Goal: Information Seeking & Learning: Learn about a topic

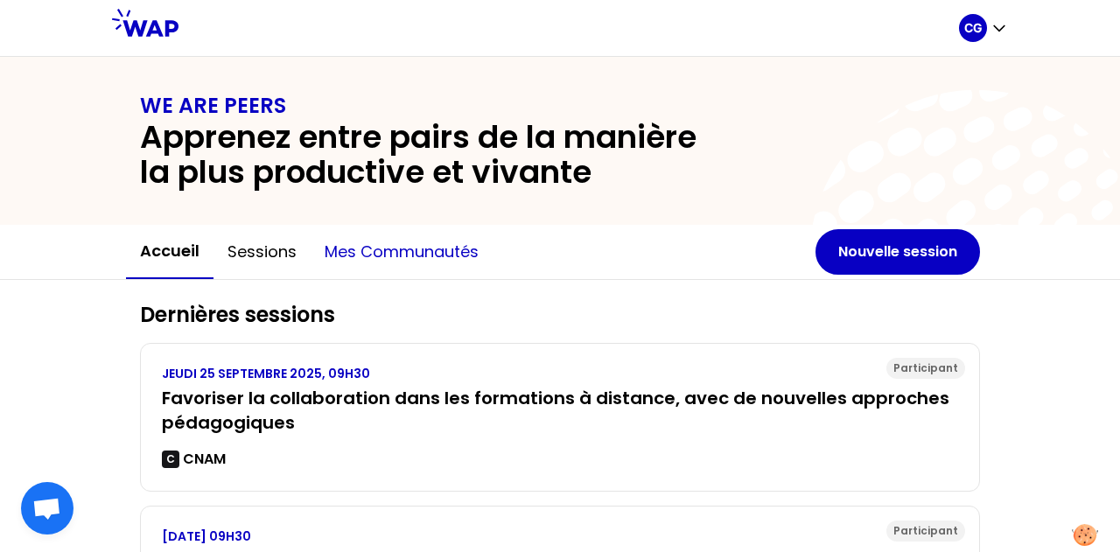
click at [393, 256] on button "Mes communautés" at bounding box center [402, 252] width 182 height 53
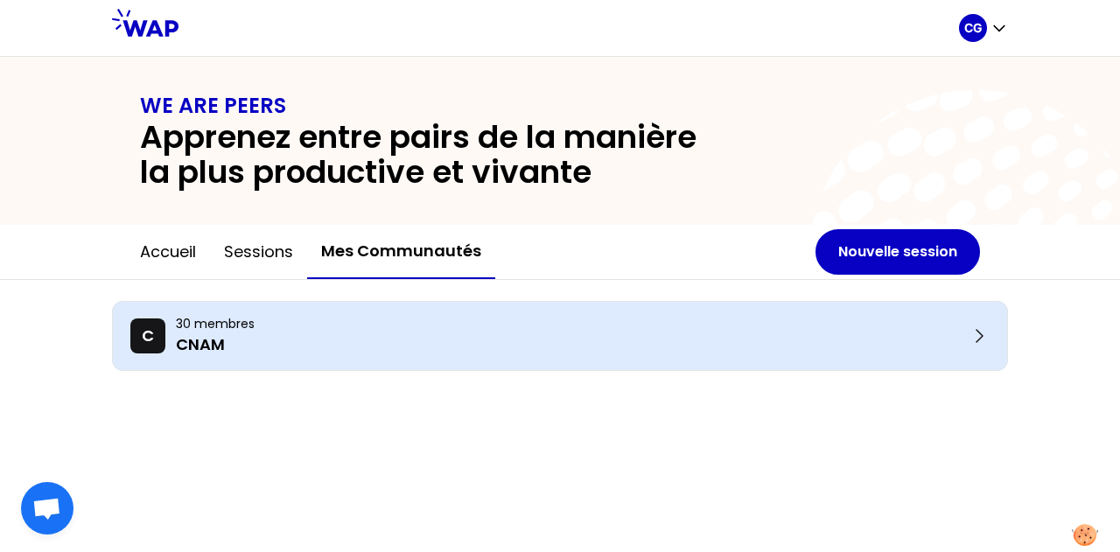
click at [220, 326] on p "30 membres" at bounding box center [572, 324] width 793 height 18
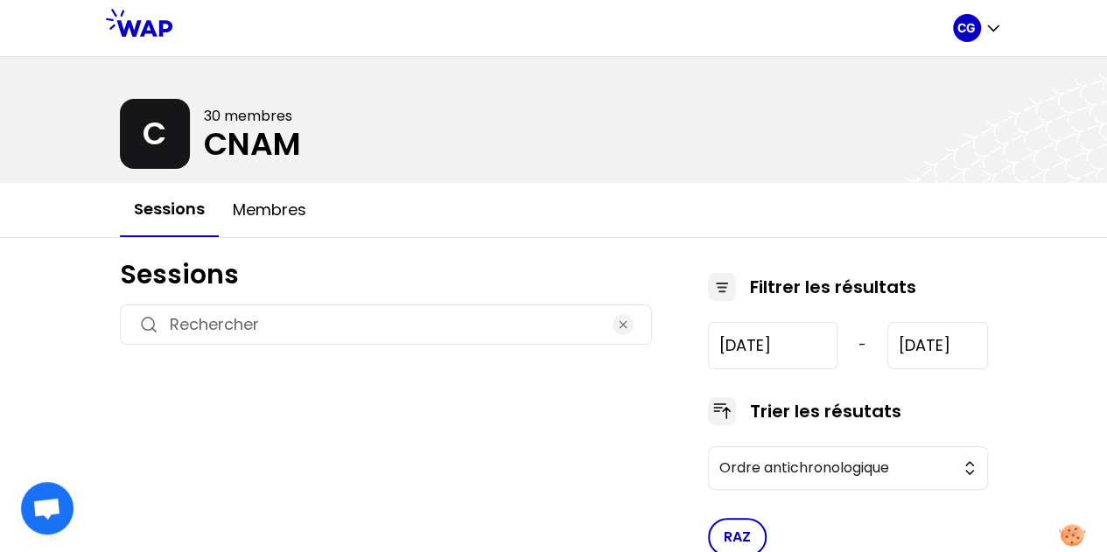
type input "[DATE]"
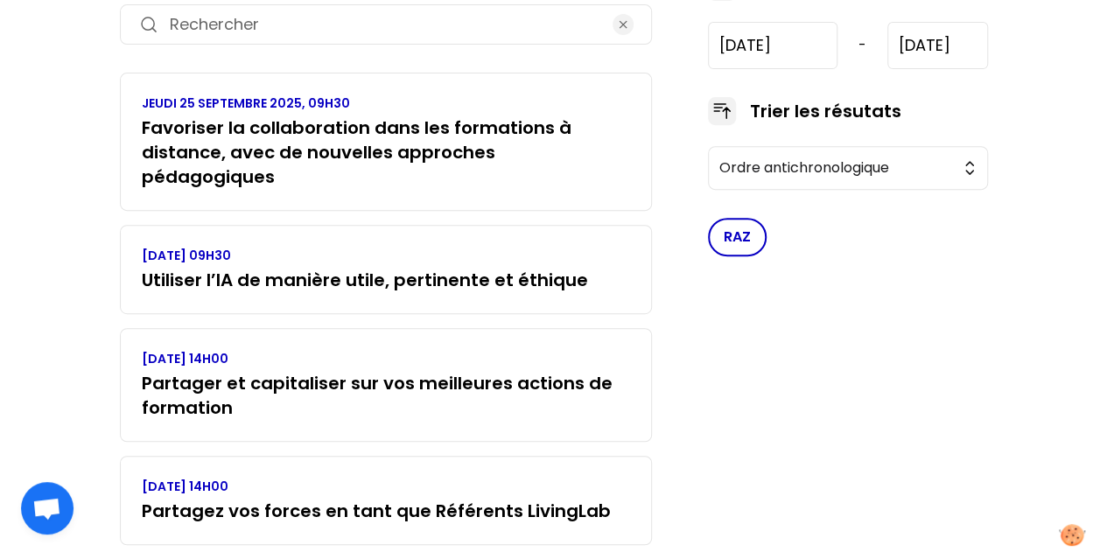
scroll to position [320, 0]
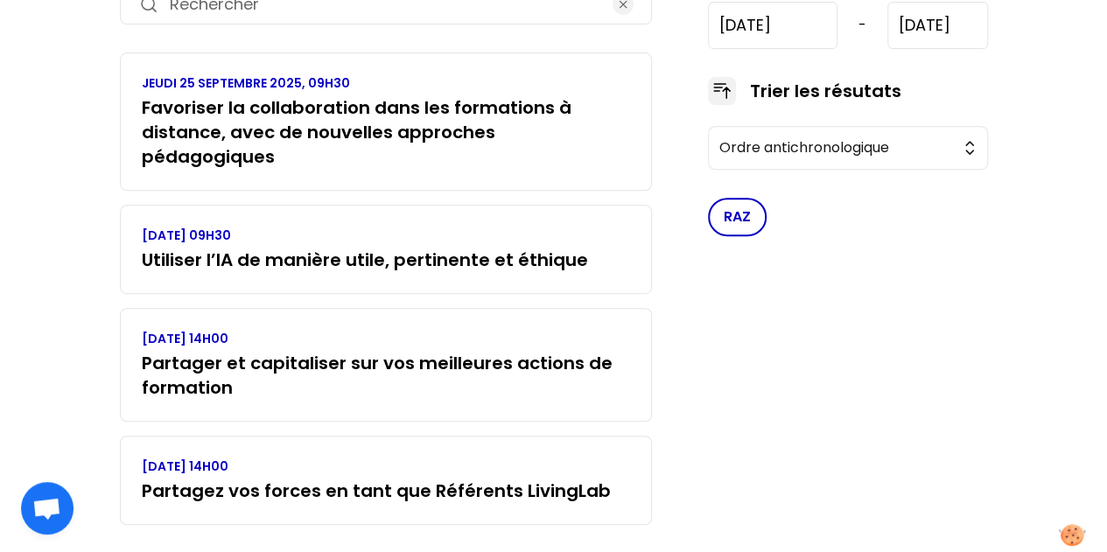
click at [294, 351] on h3 "Partager et capitaliser sur vos meilleures actions de formation" at bounding box center [386, 375] width 488 height 49
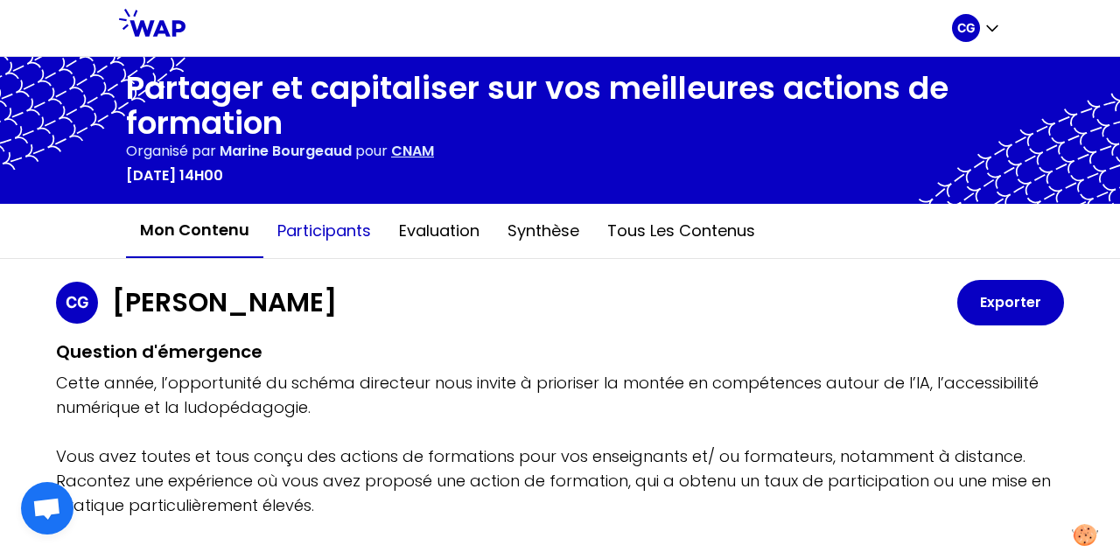
click at [313, 235] on button "Participants" at bounding box center [324, 231] width 122 height 53
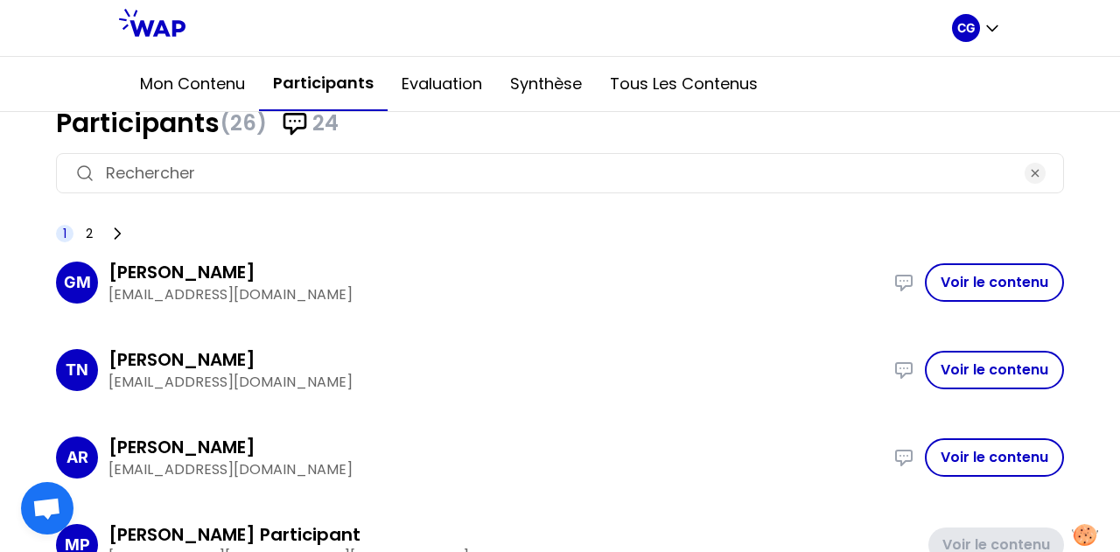
scroll to position [175, 0]
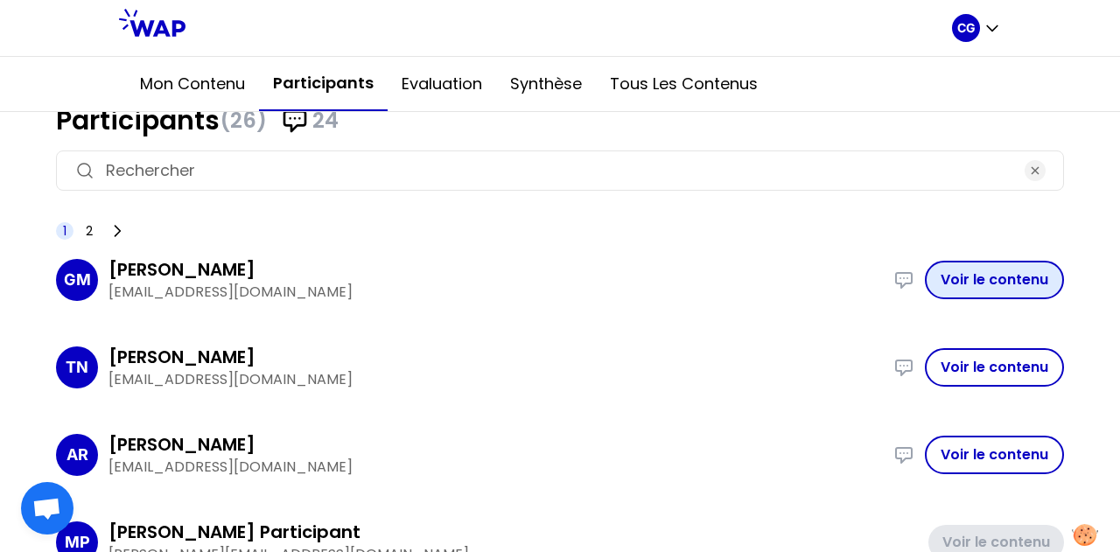
click at [963, 286] on button "Voir le contenu" at bounding box center [994, 280] width 139 height 39
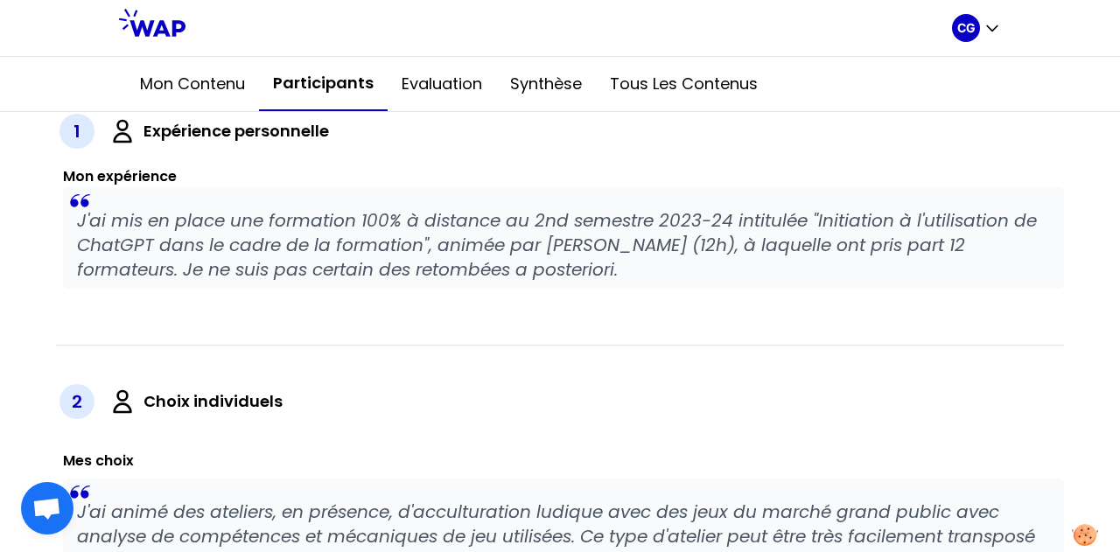
scroll to position [525, 0]
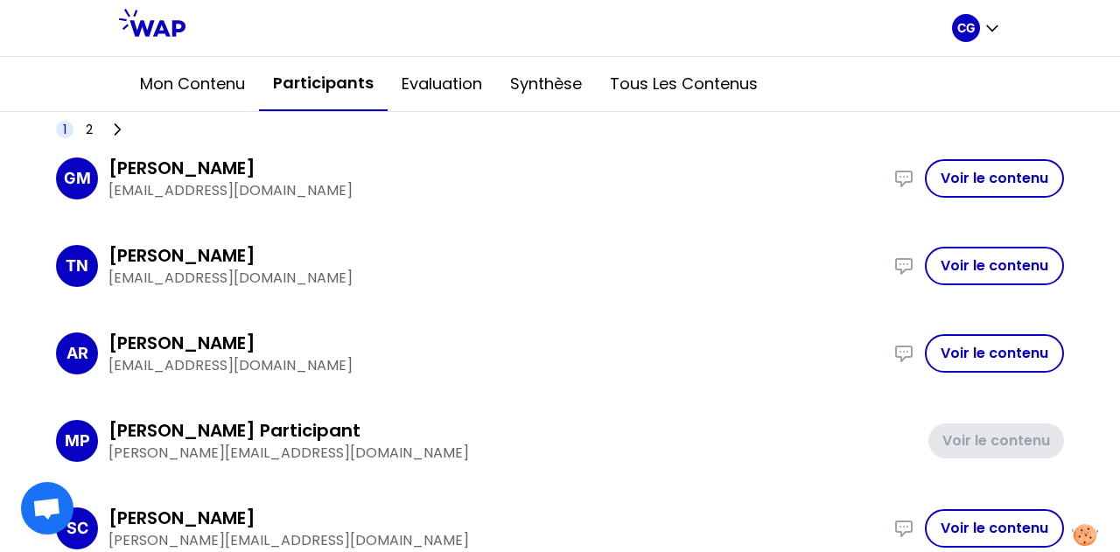
scroll to position [263, 0]
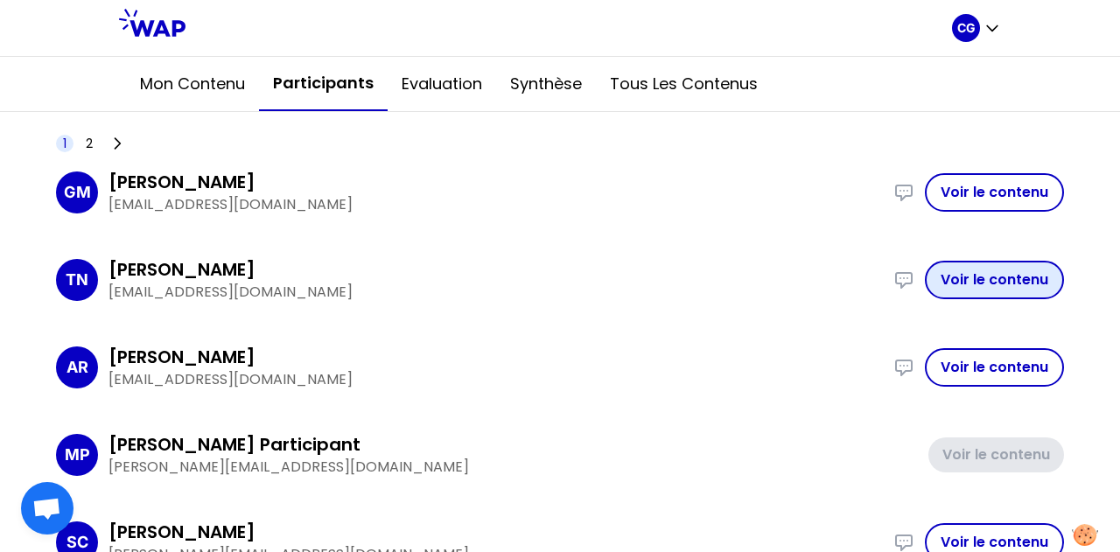
click at [975, 279] on button "Voir le contenu" at bounding box center [994, 280] width 139 height 39
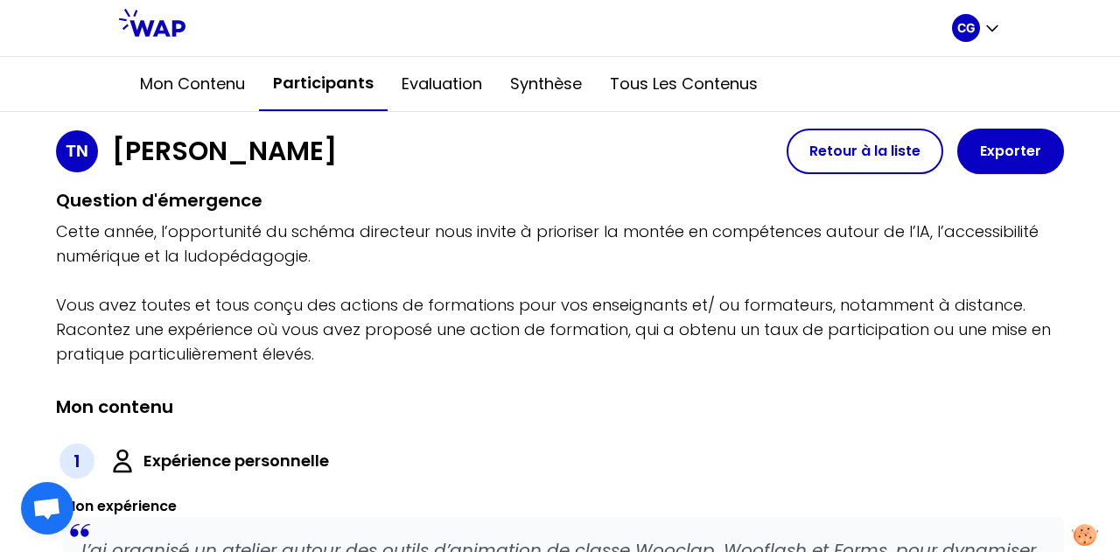
scroll to position [175, 0]
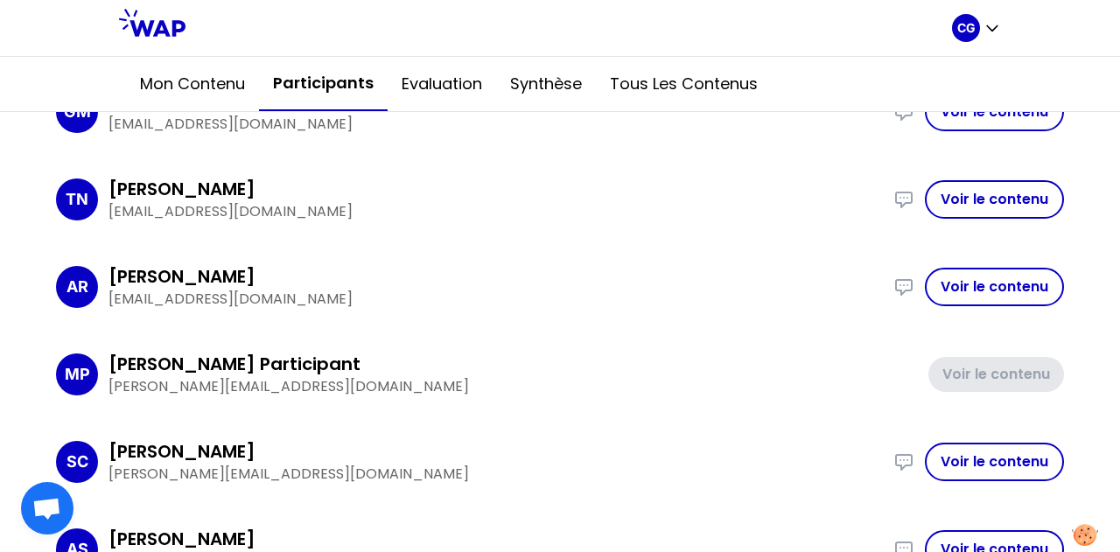
scroll to position [350, 0]
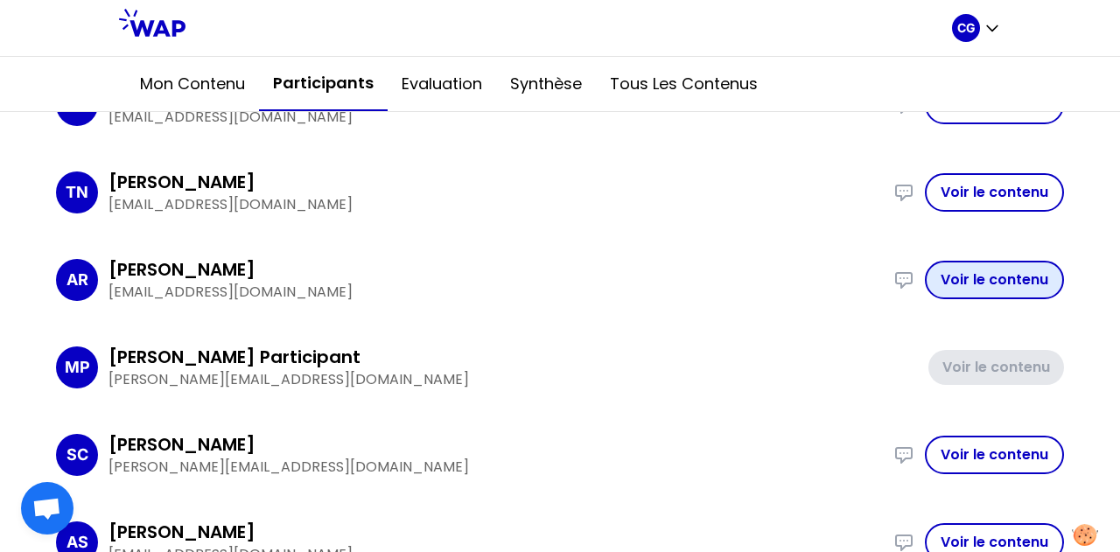
click at [981, 286] on button "Voir le contenu" at bounding box center [994, 280] width 139 height 39
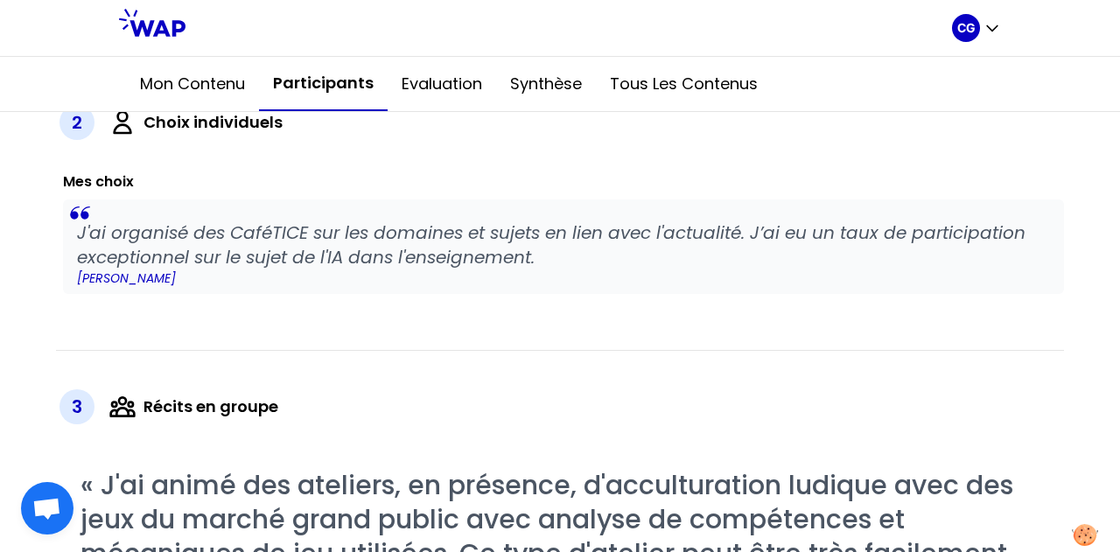
scroll to position [788, 0]
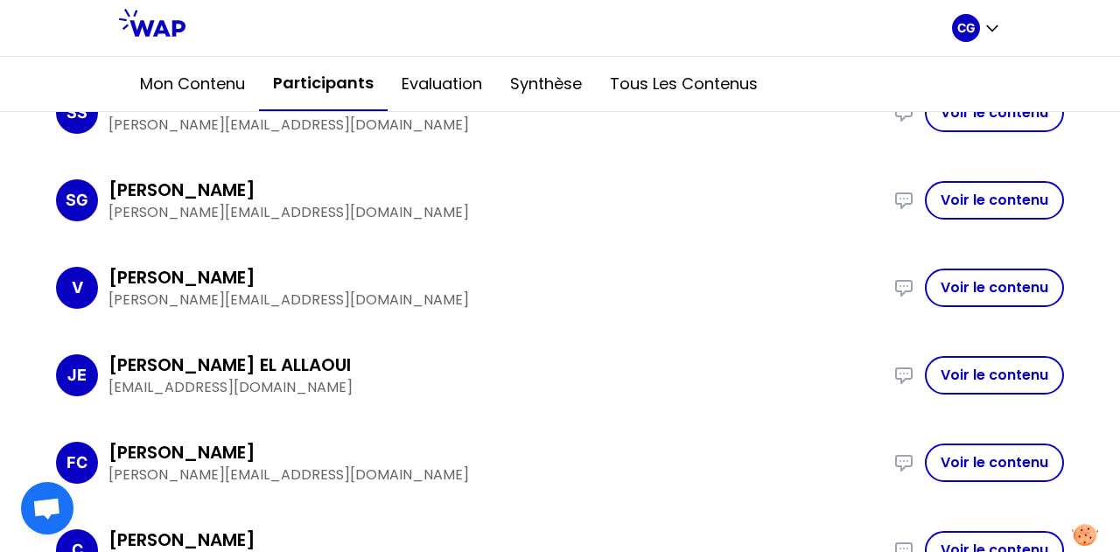
scroll to position [963, 0]
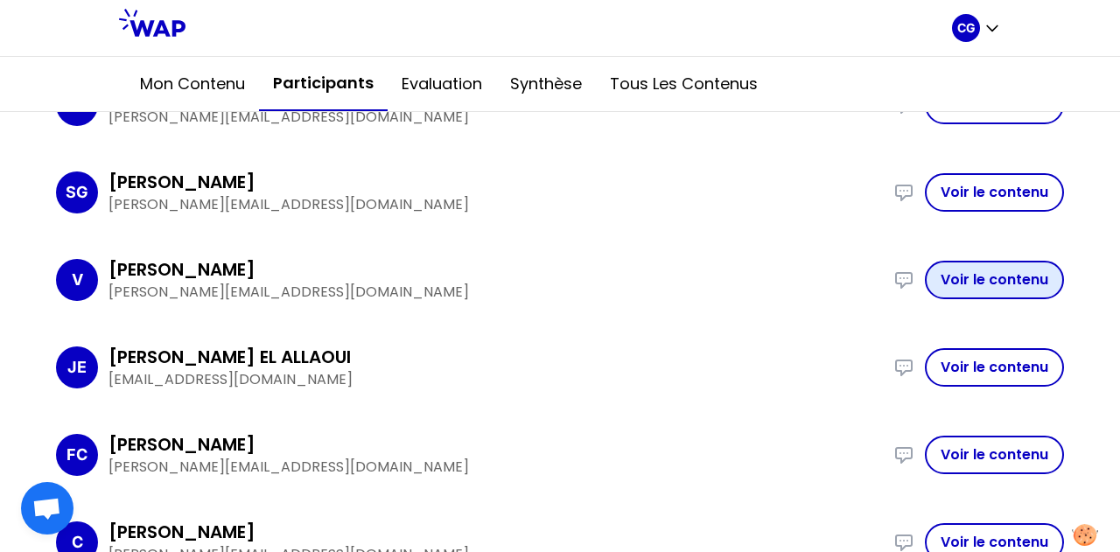
click at [998, 288] on button "Voir le contenu" at bounding box center [994, 280] width 139 height 39
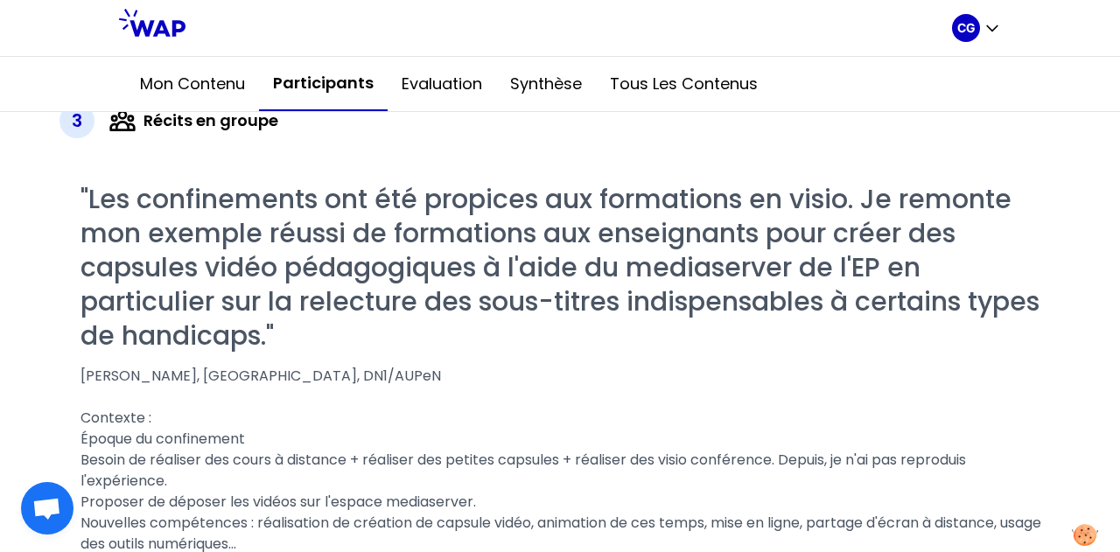
scroll to position [1400, 0]
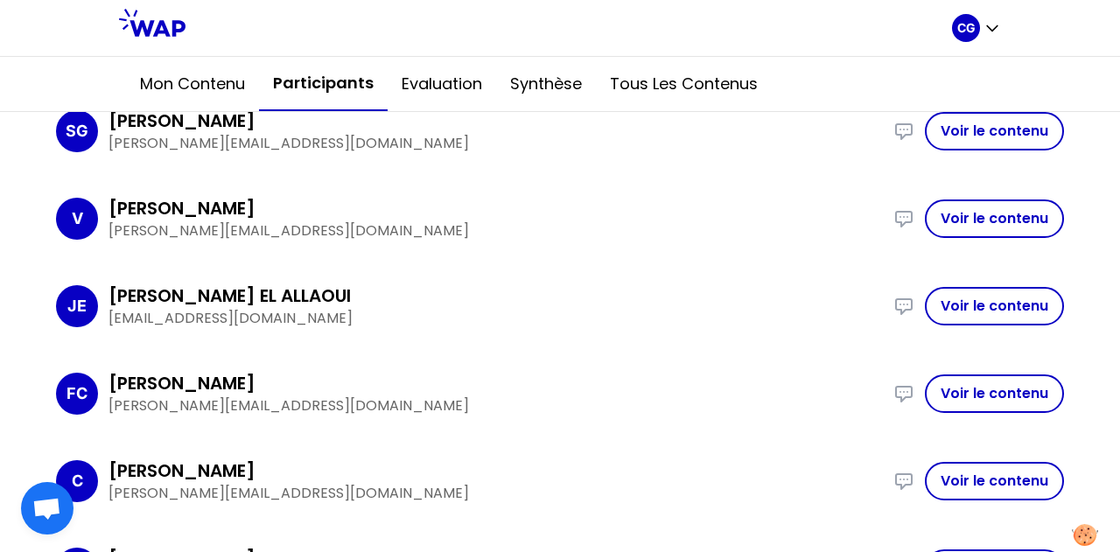
scroll to position [1050, 0]
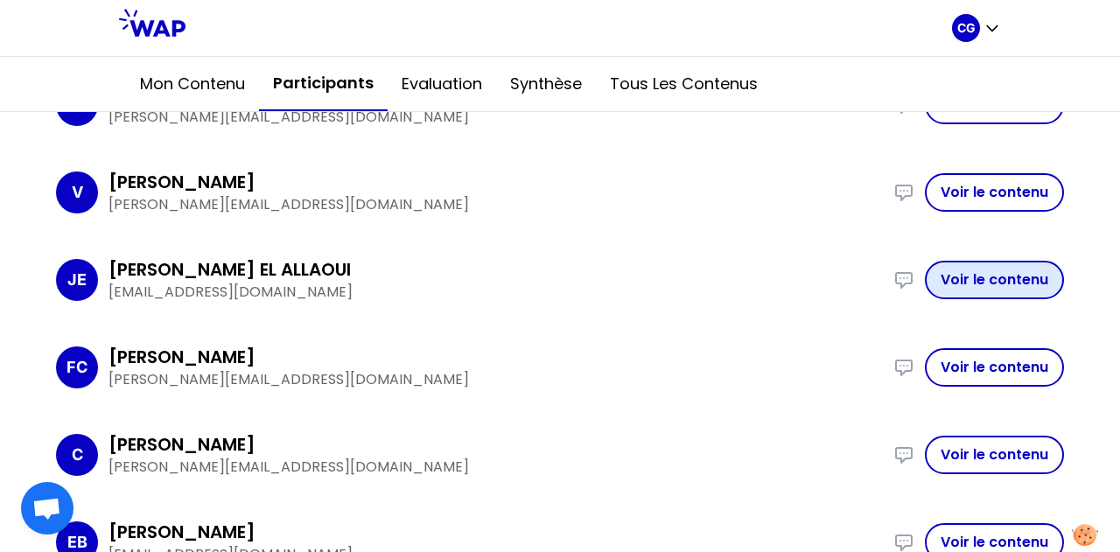
click at [975, 276] on button "Voir le contenu" at bounding box center [994, 280] width 139 height 39
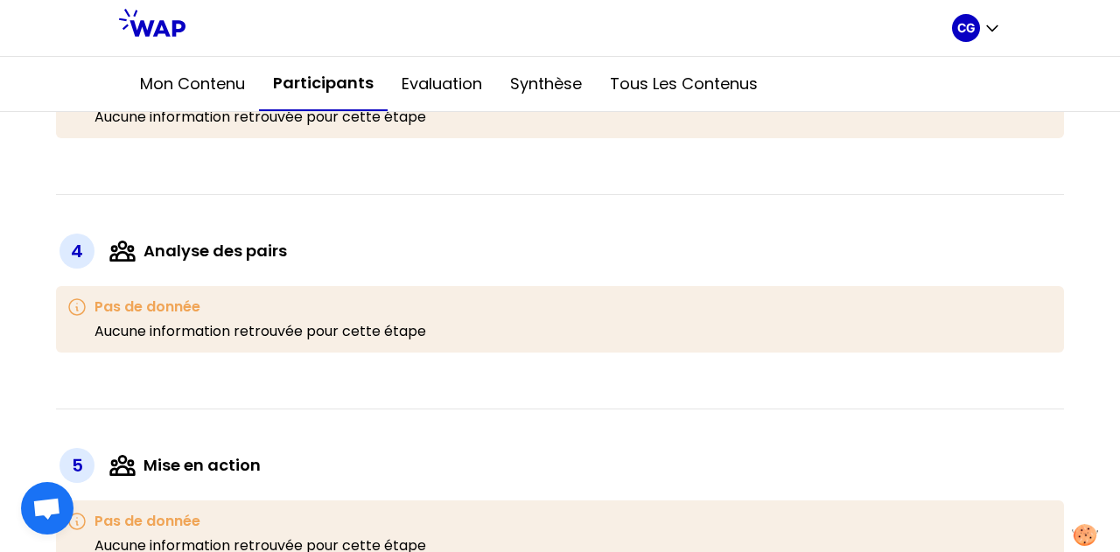
scroll to position [963, 0]
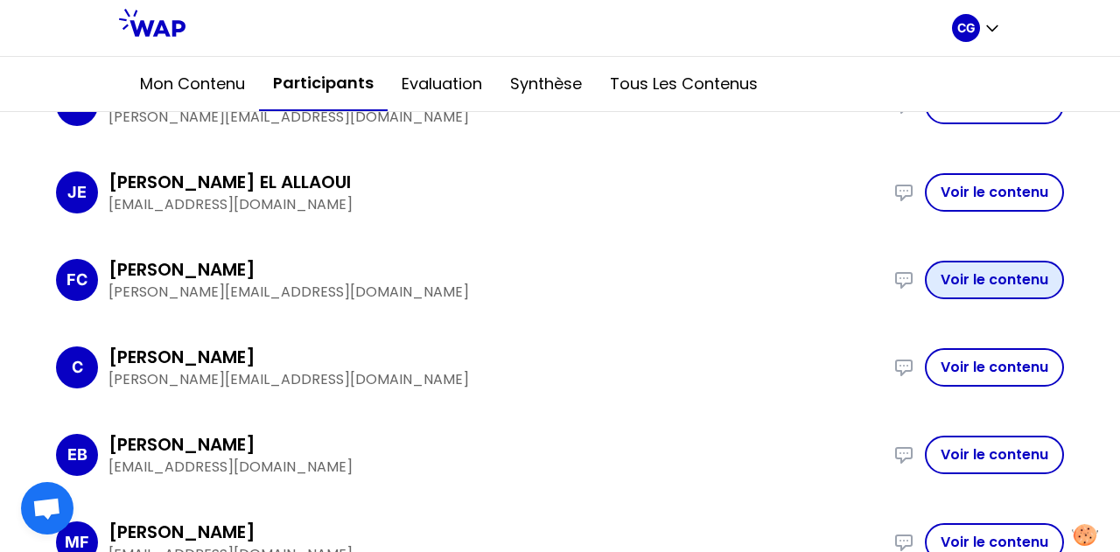
click at [961, 287] on button "Voir le contenu" at bounding box center [994, 280] width 139 height 39
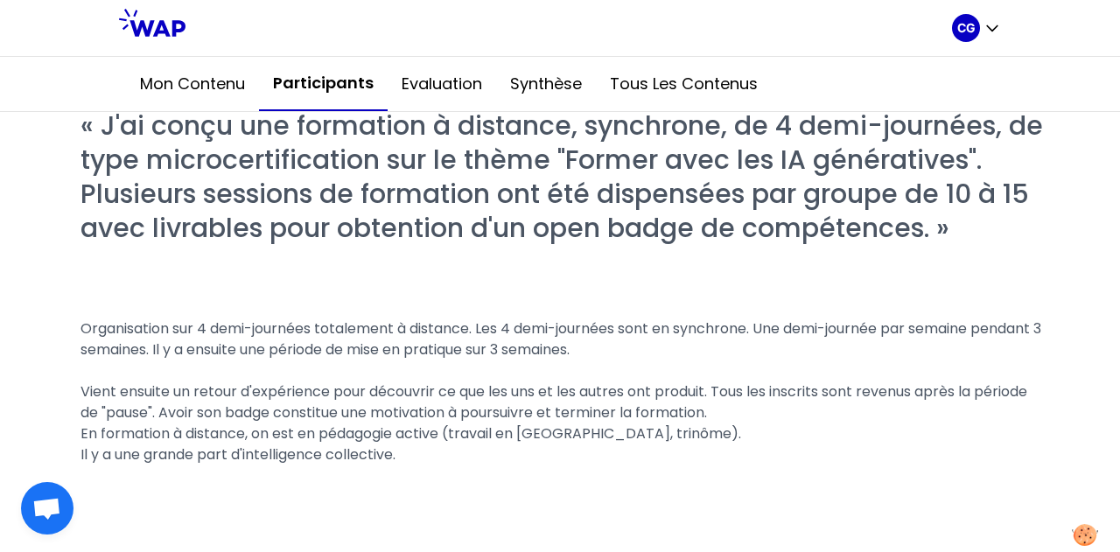
scroll to position [963, 0]
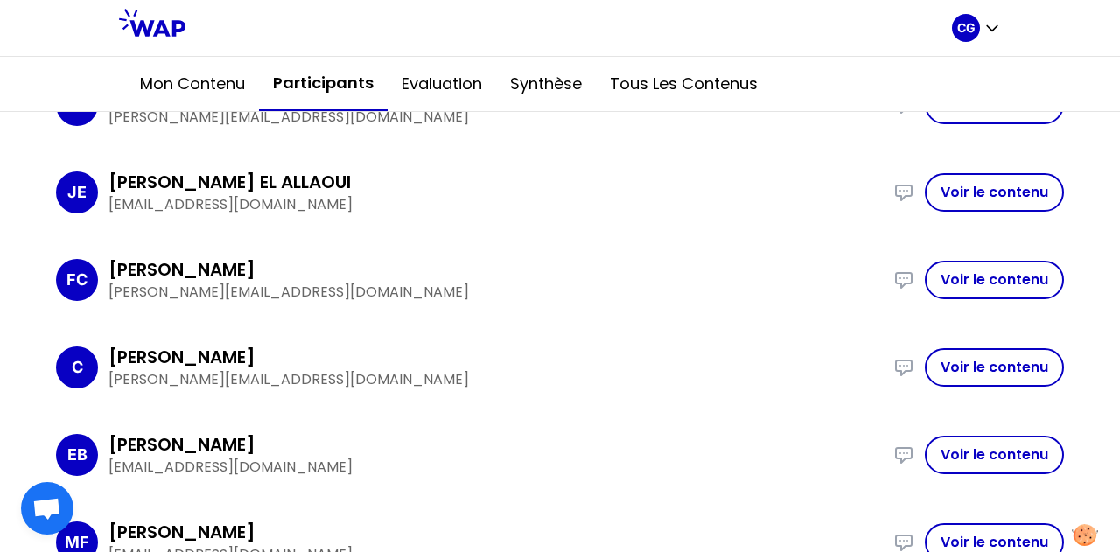
scroll to position [1225, 0]
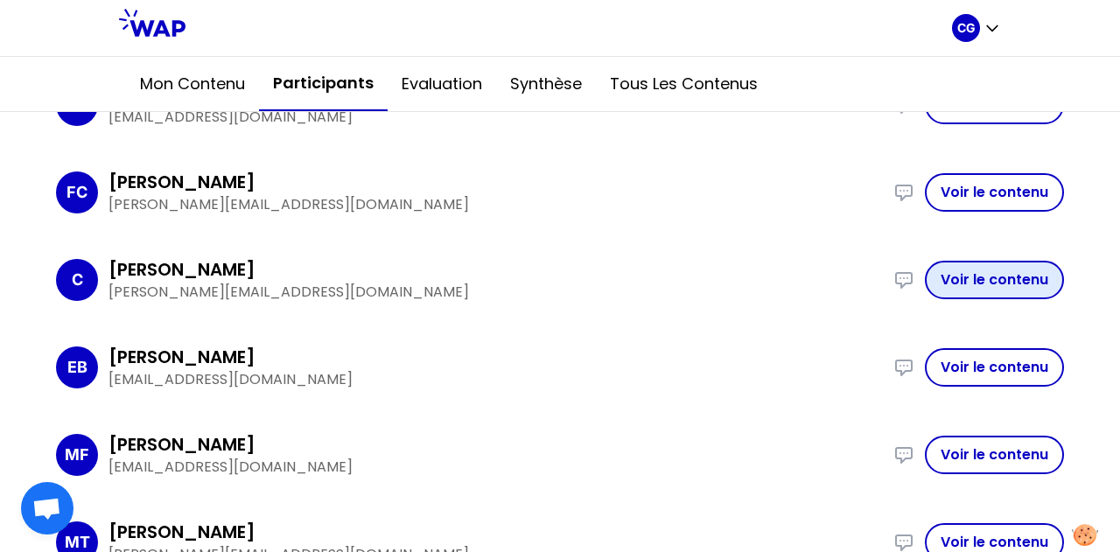
click at [970, 284] on button "Voir le contenu" at bounding box center [994, 280] width 139 height 39
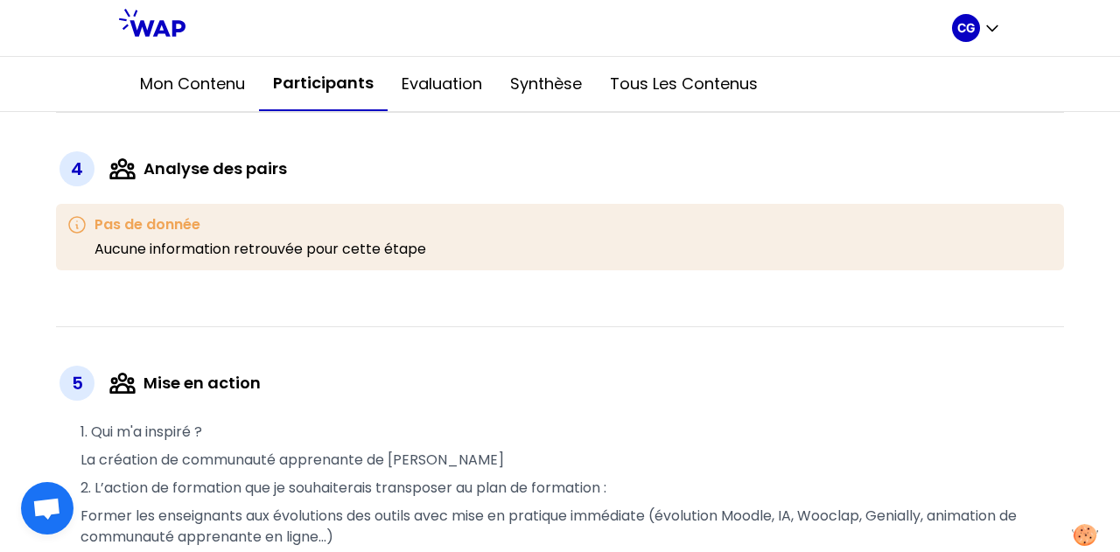
scroll to position [1663, 0]
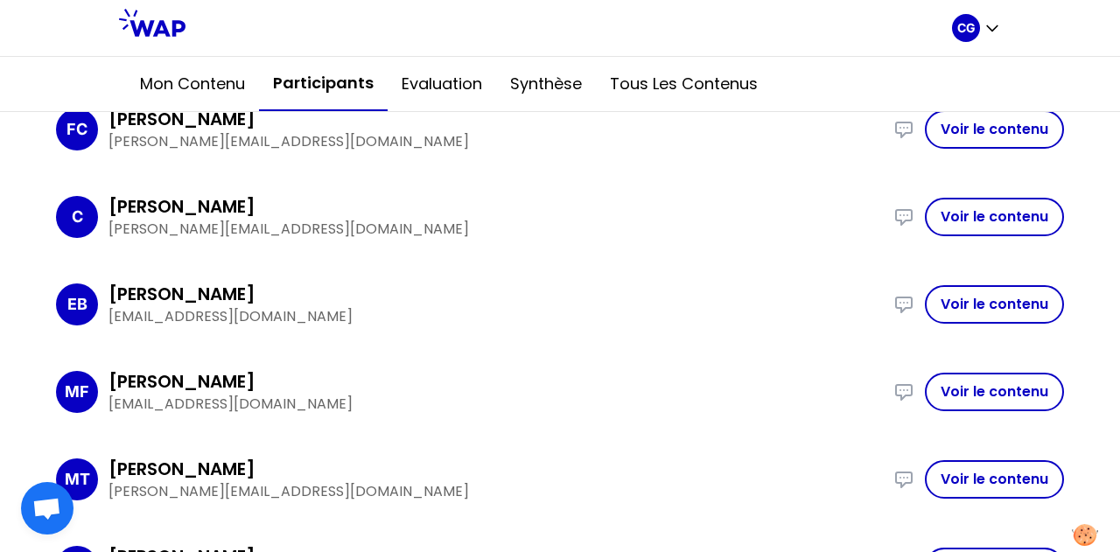
scroll to position [1289, 0]
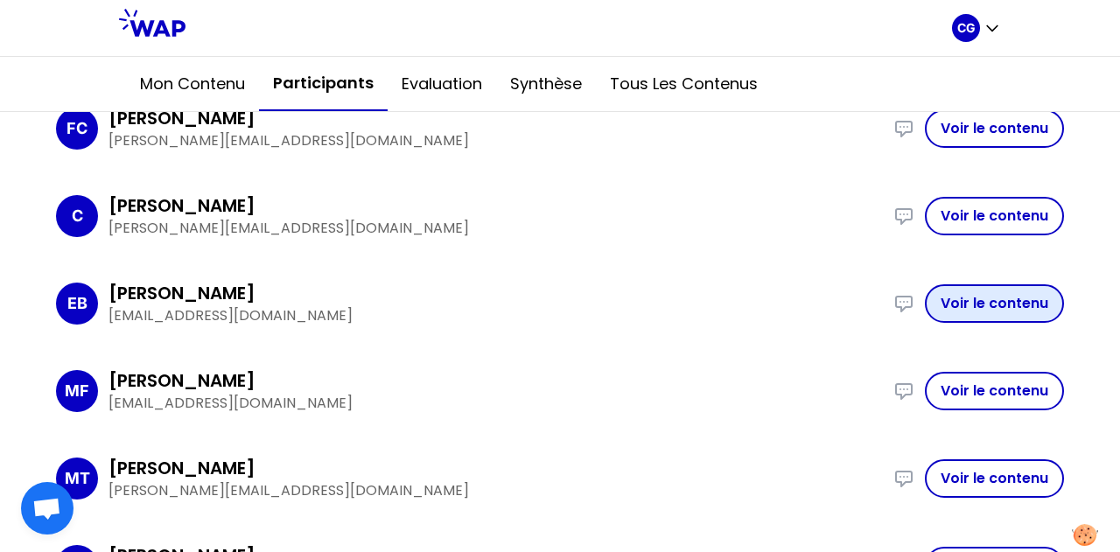
click at [957, 311] on button "Voir le contenu" at bounding box center [994, 303] width 139 height 39
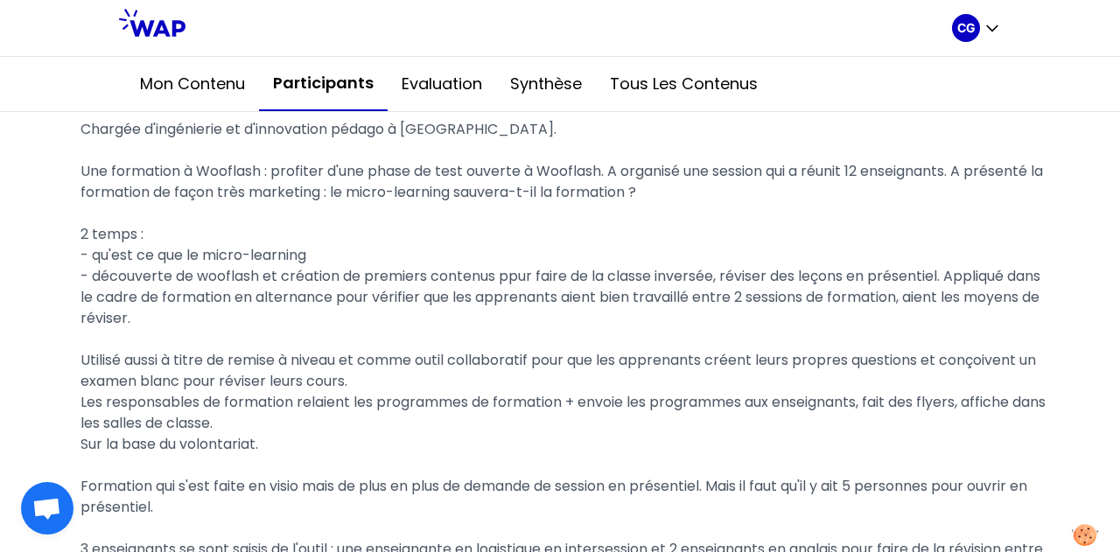
scroll to position [1114, 0]
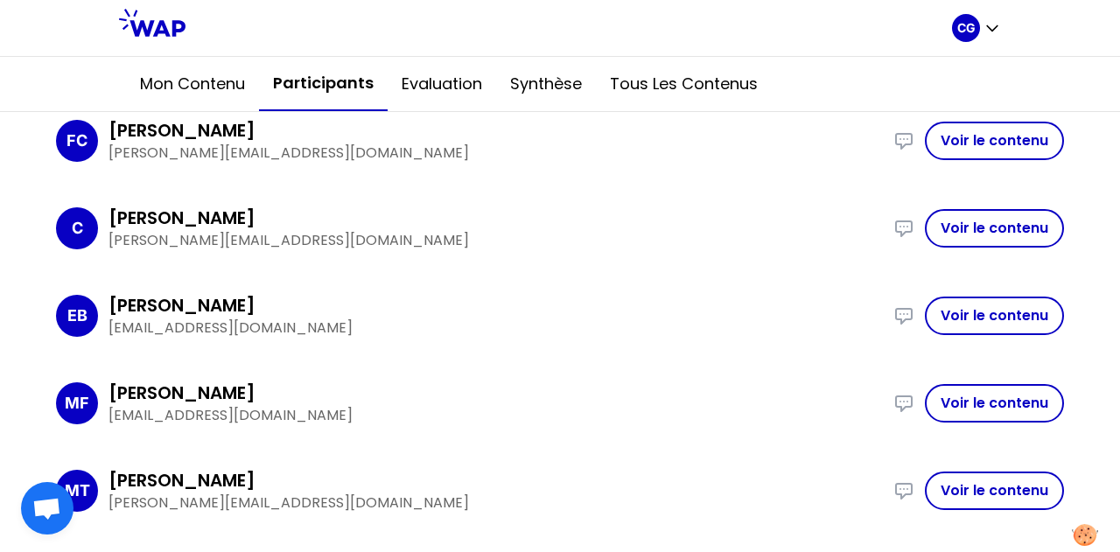
scroll to position [1377, 0]
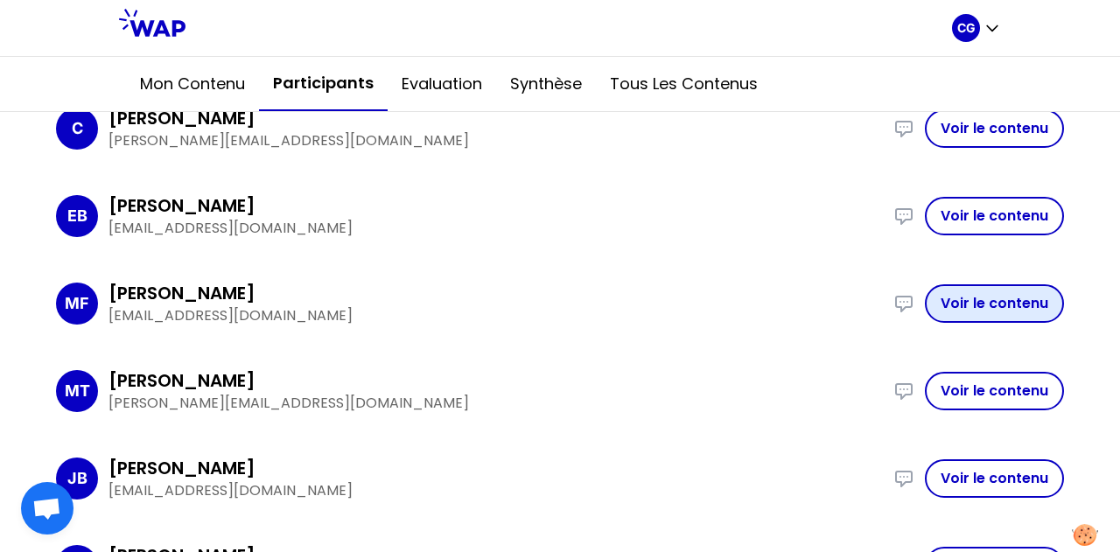
click at [982, 302] on button "Voir le contenu" at bounding box center [994, 303] width 139 height 39
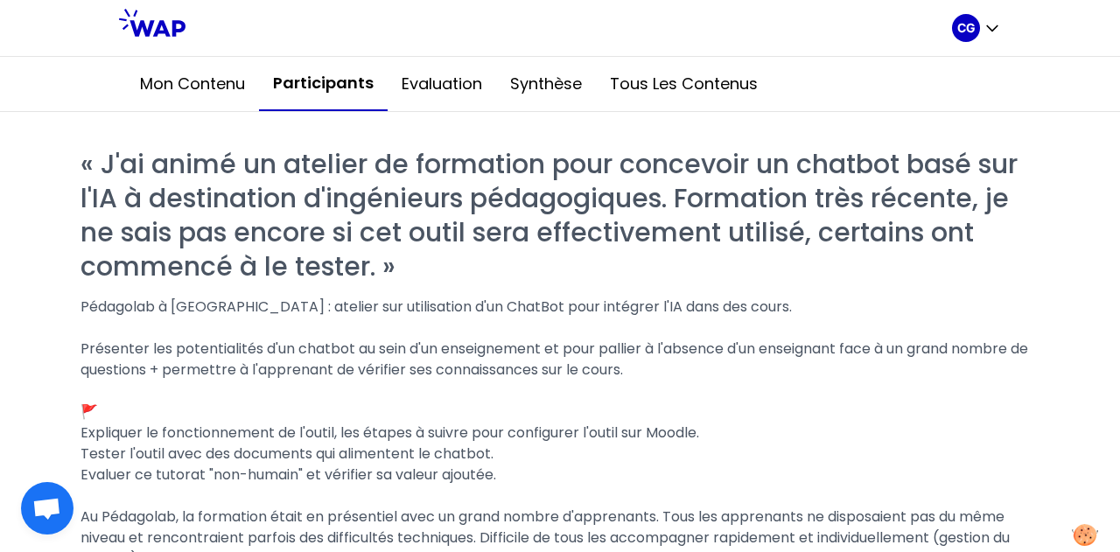
scroll to position [1053, 0]
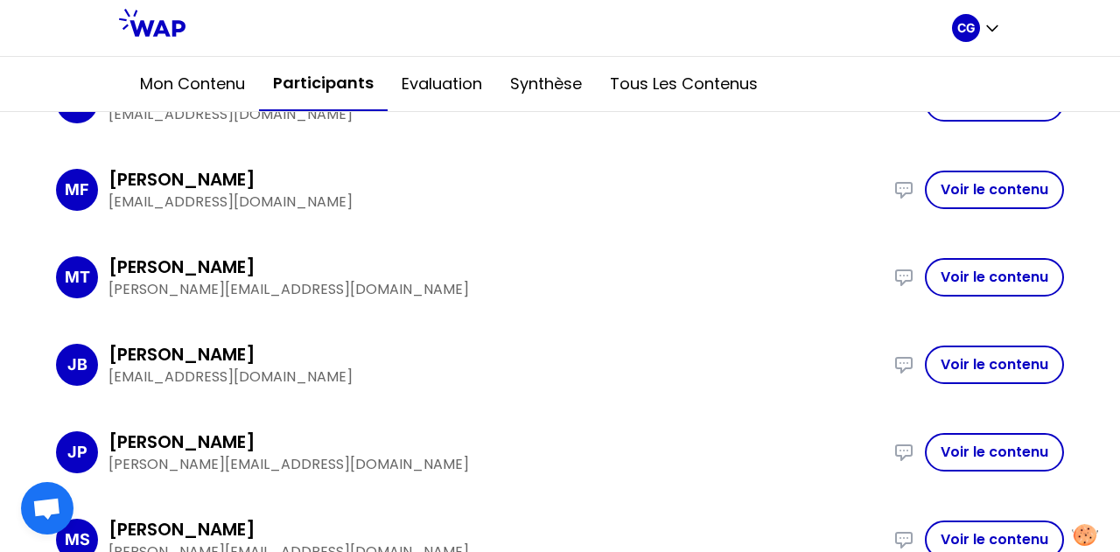
scroll to position [1403, 0]
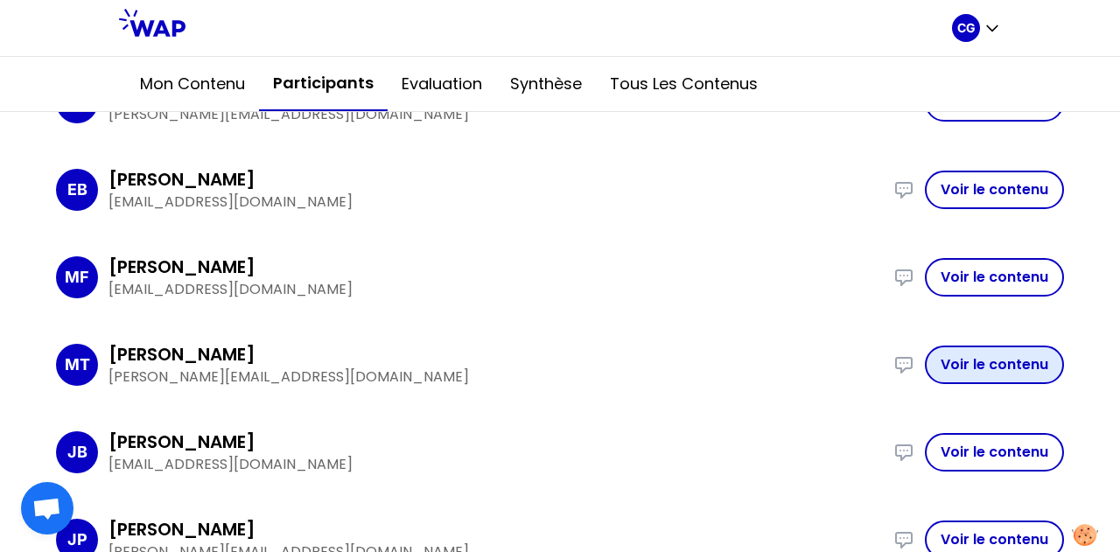
click at [949, 365] on button "Voir le contenu" at bounding box center [994, 365] width 139 height 39
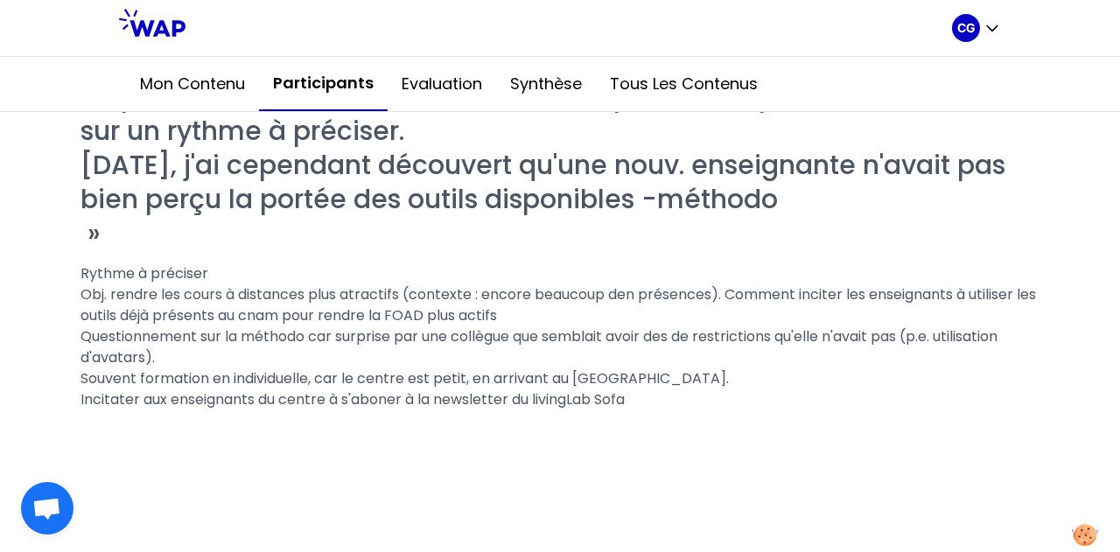
scroll to position [1140, 0]
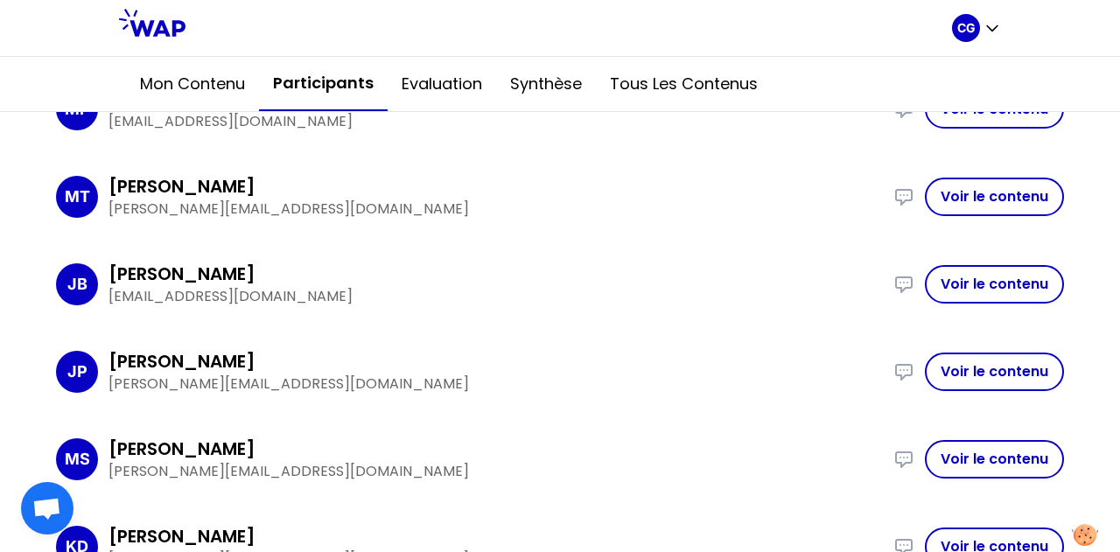
scroll to position [1578, 0]
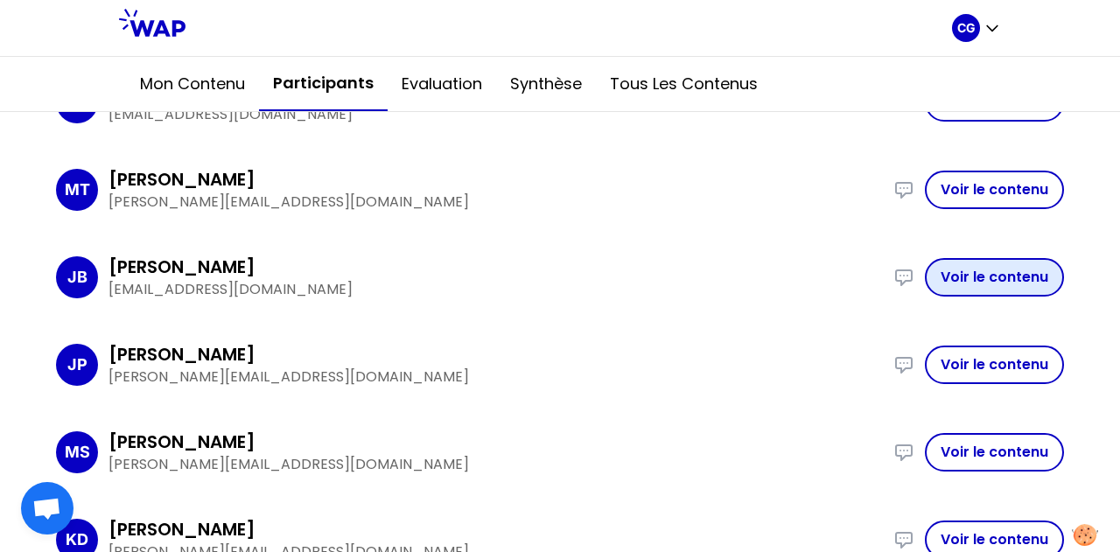
click at [1004, 286] on button "Voir le contenu" at bounding box center [994, 277] width 139 height 39
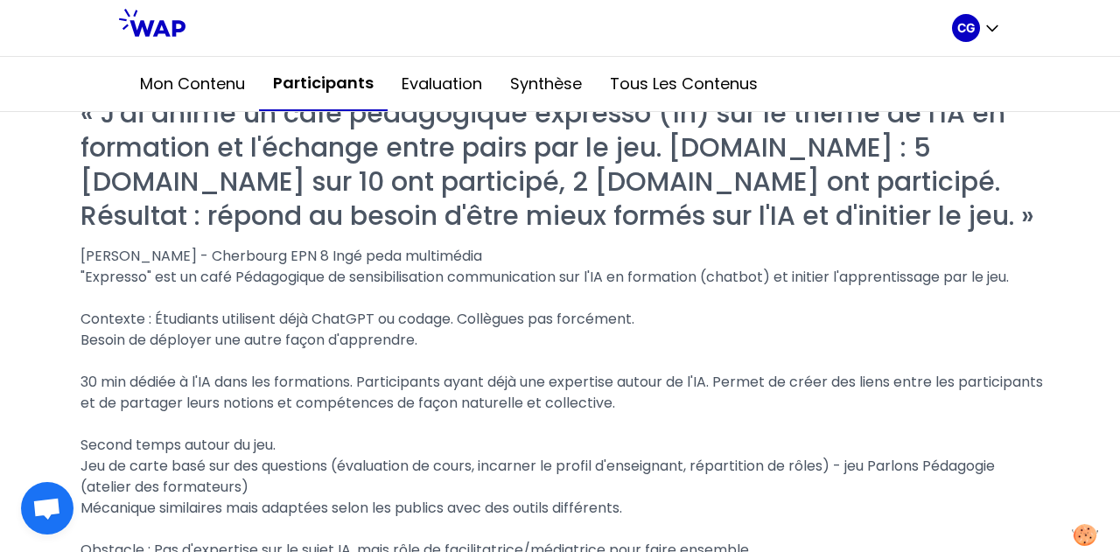
scroll to position [1038, 0]
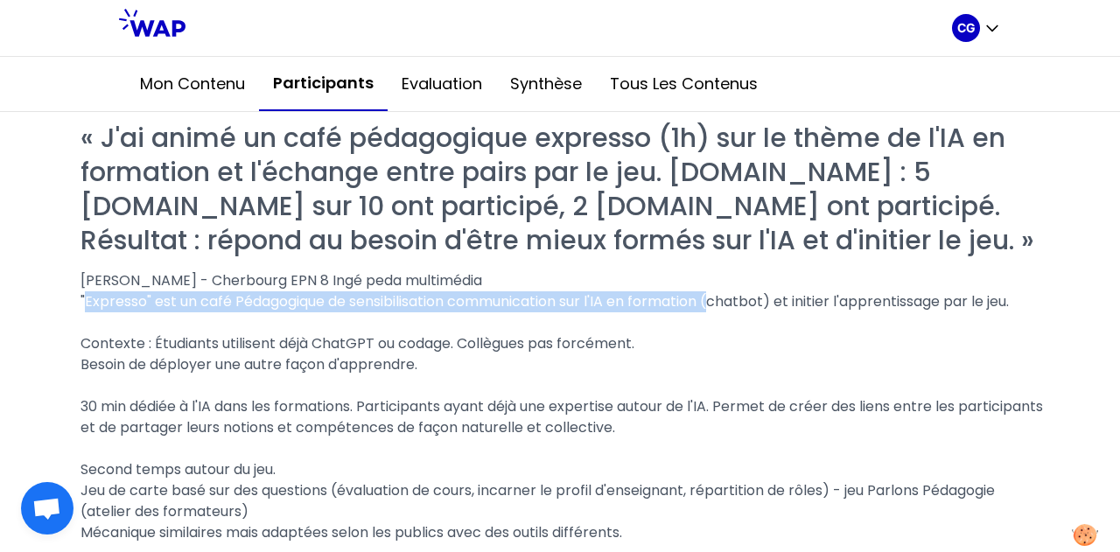
drag, startPoint x: 84, startPoint y: 387, endPoint x: 718, endPoint y: 392, distance: 633.6
click at [718, 312] on span ""Expresso" est un café Pédagogique de sensibilisation communication sur l'IA en…" at bounding box center [545, 301] width 928 height 20
copy span ""Expresso" est un café Pédagogique de sensibilisation communication sur l'IA en…"
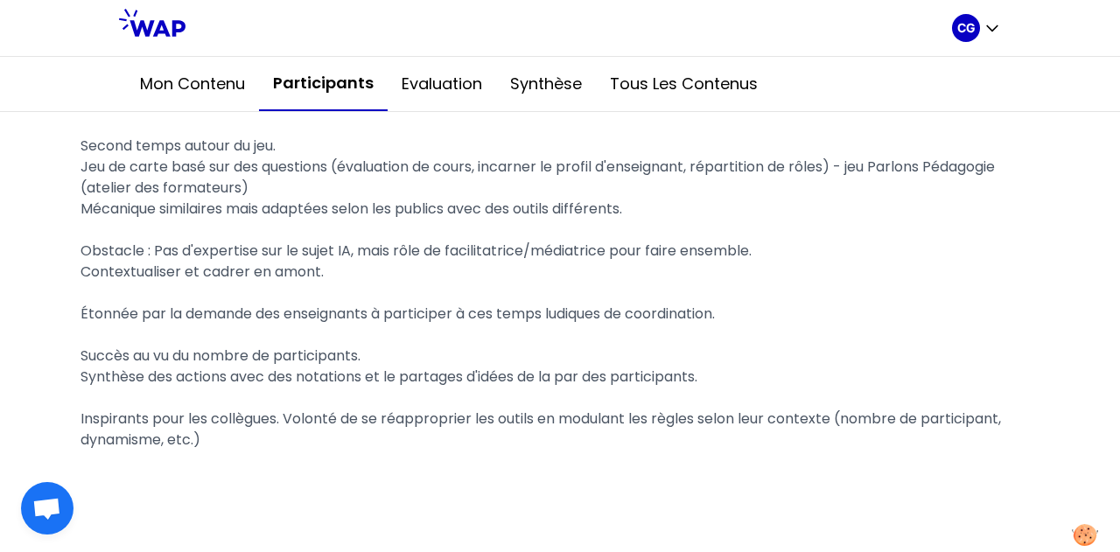
scroll to position [1388, 0]
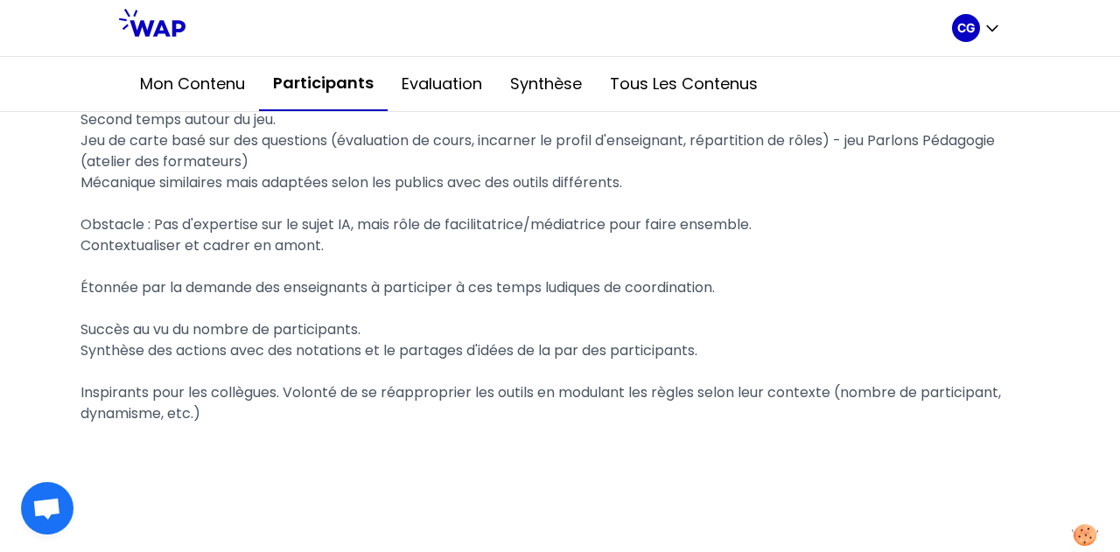
click at [882, 172] on span "Second temps autour du jeu. Jeu de carte basé sur des questions (évaluation de …" at bounding box center [540, 140] width 918 height 62
drag, startPoint x: 859, startPoint y: 228, endPoint x: 1027, endPoint y: 233, distance: 168.1
click at [1027, 172] on div "Second temps autour du jeu. Jeu de carte basé sur des questions (évaluation de …" at bounding box center [564, 140] width 966 height 63
drag, startPoint x: 957, startPoint y: 230, endPoint x: 1060, endPoint y: 300, distance: 124.0
click at [1060, 300] on div "[PERSON_NAME] Retour à la liste Exporter Question d'émergence Cette année, l’op…" at bounding box center [560, 51] width 1036 height 2361
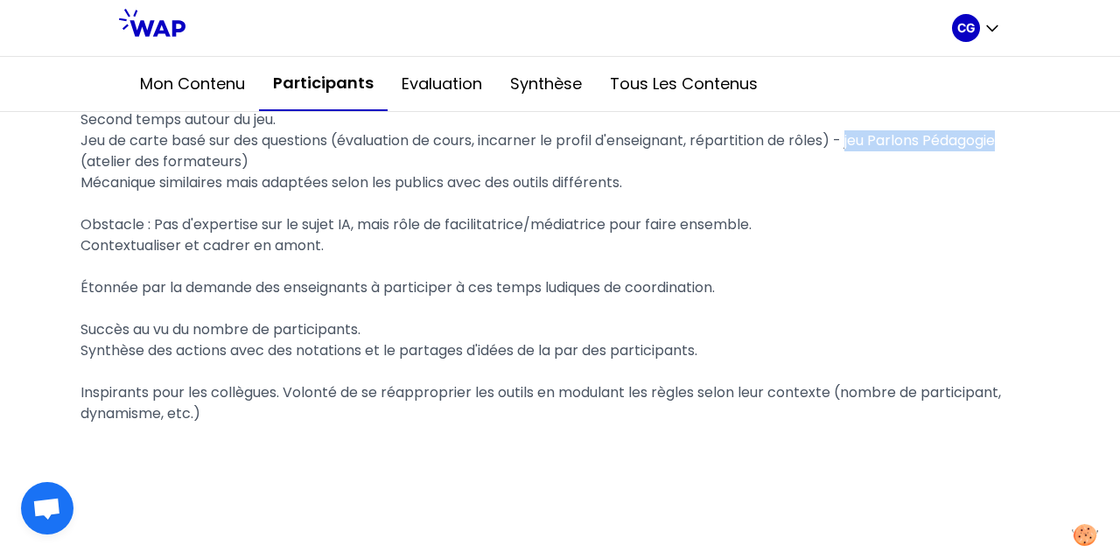
drag, startPoint x: 855, startPoint y: 226, endPoint x: 1010, endPoint y: 225, distance: 154.9
click at [998, 172] on span "Second temps autour du jeu. Jeu de carte basé sur des questions (évaluation de …" at bounding box center [540, 140] width 918 height 62
copy span "jeu Parlons Pédagogie"
